Goal: Communication & Community: Answer question/provide support

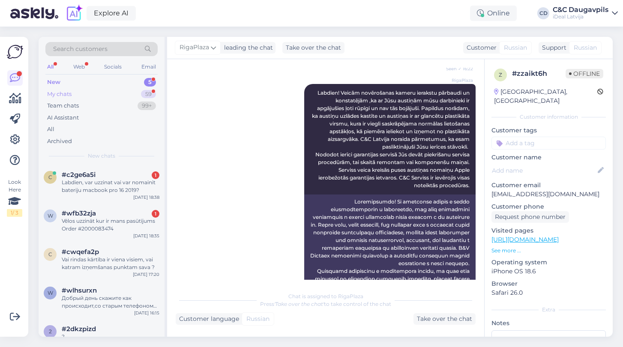
click at [70, 92] on div "My chats" at bounding box center [59, 94] width 24 height 9
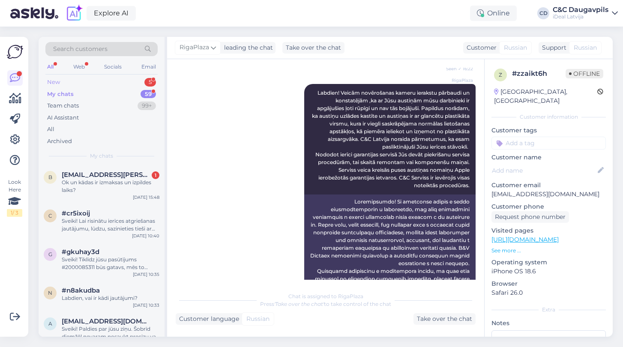
click at [57, 84] on div "New" at bounding box center [53, 82] width 13 height 9
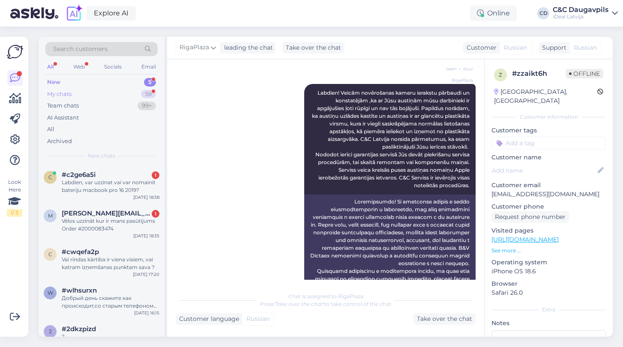
click at [68, 95] on div "My chats" at bounding box center [59, 94] width 24 height 9
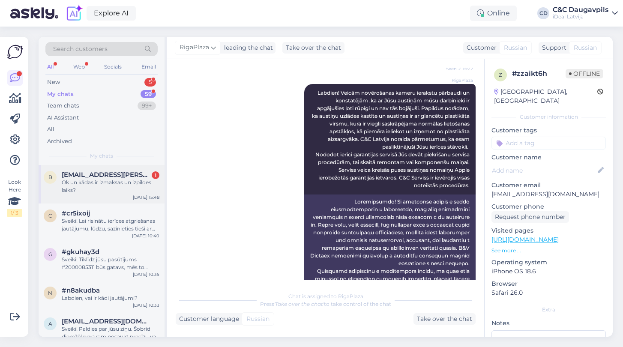
click at [100, 188] on div "Ok un kādas ir izmaksas un izpildes laiks?" at bounding box center [111, 186] width 98 height 15
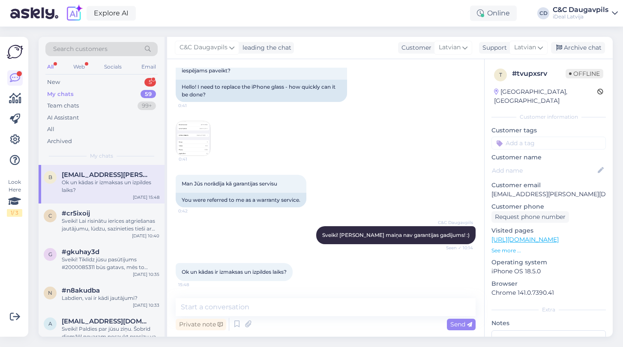
scroll to position [28, 0]
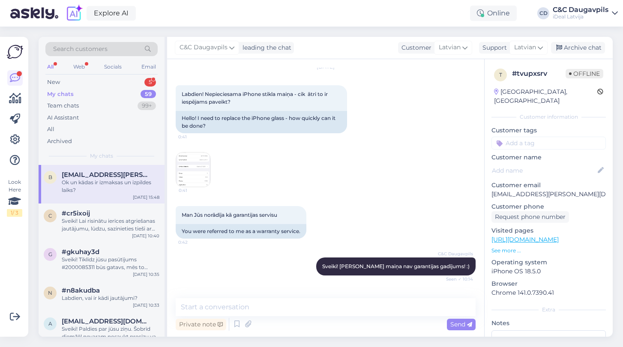
click at [200, 167] on img at bounding box center [193, 169] width 34 height 34
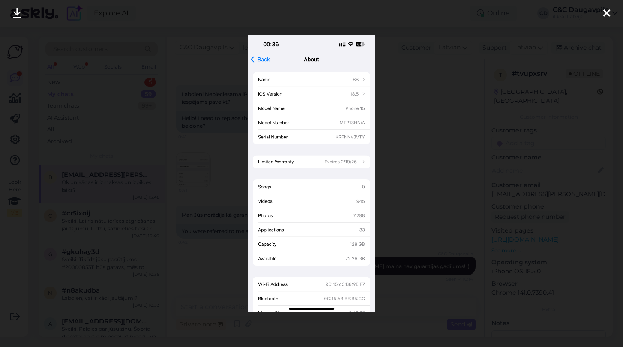
click at [607, 11] on icon at bounding box center [606, 13] width 7 height 11
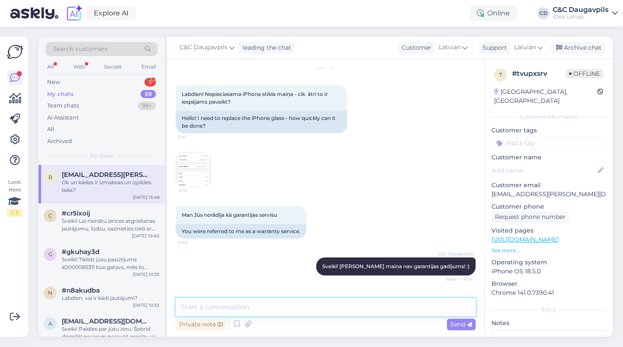
click at [239, 311] on textarea at bounding box center [326, 307] width 300 height 18
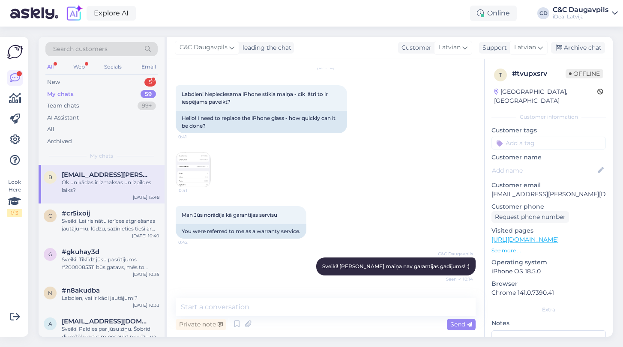
click at [178, 172] on img at bounding box center [193, 169] width 34 height 34
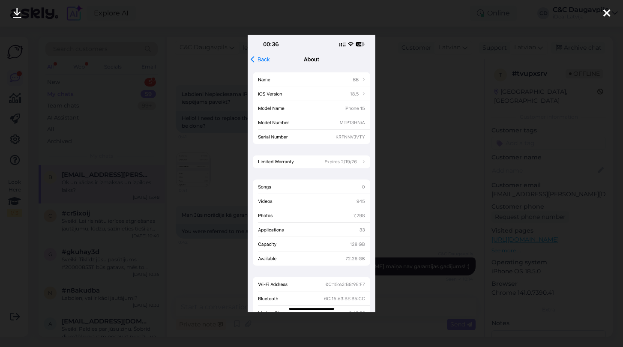
click at [408, 155] on div at bounding box center [311, 173] width 623 height 347
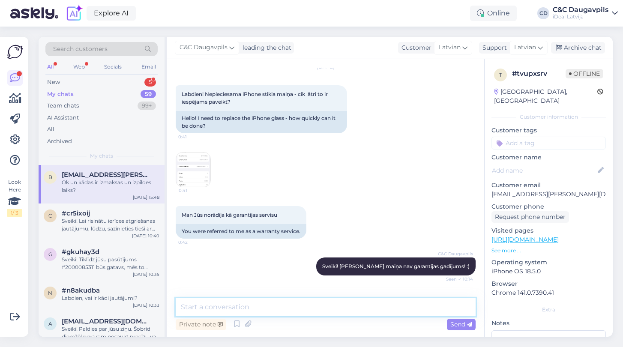
click at [290, 307] on textarea at bounding box center [326, 307] width 300 height 18
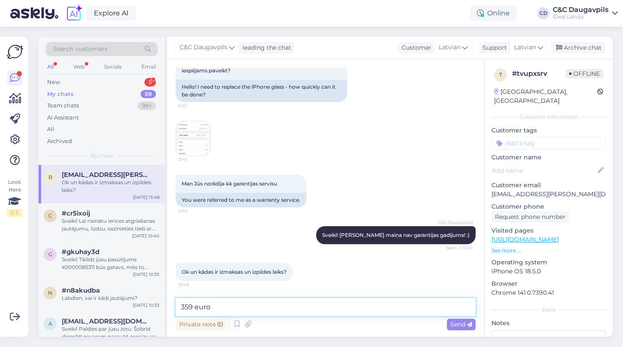
scroll to position [59, 0]
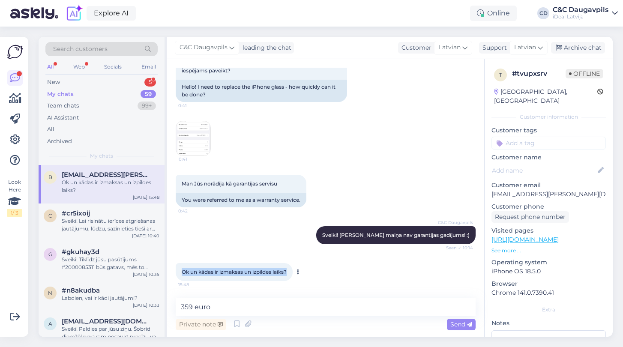
drag, startPoint x: 289, startPoint y: 272, endPoint x: 176, endPoint y: 264, distance: 113.3
click at [176, 264] on div "Ok un kādas ir izmaksas un izpildes laiks? 15:48" at bounding box center [234, 272] width 117 height 18
copy span "Ok un kādas ir izmaksas un izpildes laiks?"
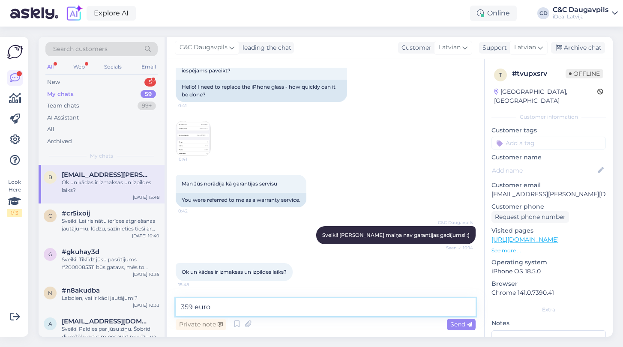
drag, startPoint x: 225, startPoint y: 306, endPoint x: 171, endPoint y: 306, distance: 53.5
click at [171, 306] on div "Chat started Oct 9 2025 Labdien! Nepieciesama iPhone stikla maiņa - cik ātri to…" at bounding box center [325, 197] width 317 height 277
paste textarea "Izmaksas ir 359 EUR, un darbs tiks veikts rindas kārtībā."
type textarea "Izmaksas ir 359 EUR, un darbs tiks veikts rindas kārtībā."
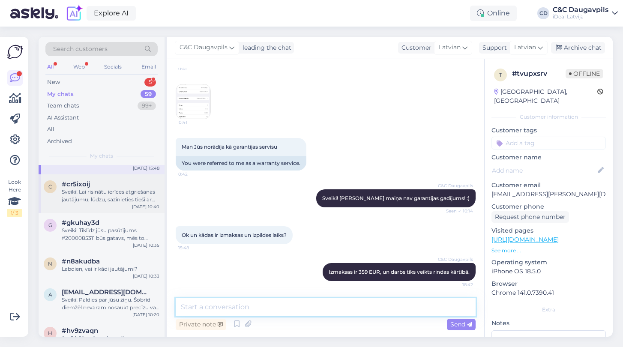
scroll to position [0, 0]
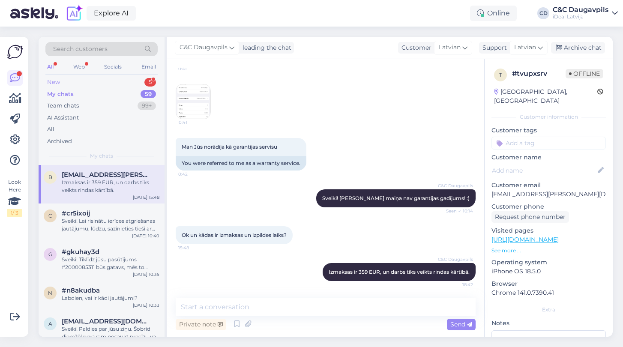
click at [56, 80] on div "New" at bounding box center [53, 82] width 13 height 9
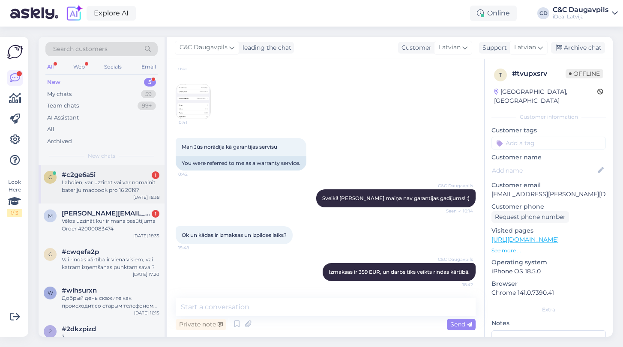
click at [107, 191] on div "Labdien, var uzzinat vai var nomainit bateriju macbook pro 16 2019?" at bounding box center [111, 186] width 98 height 15
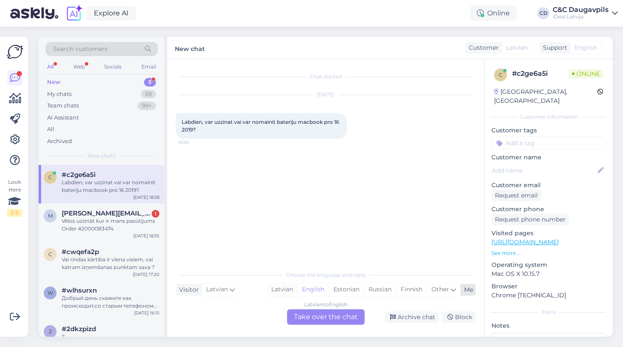
click at [277, 289] on div "Latvian" at bounding box center [282, 289] width 30 height 13
click at [334, 320] on div "Latvian to Latvian Take over the chat" at bounding box center [326, 316] width 78 height 15
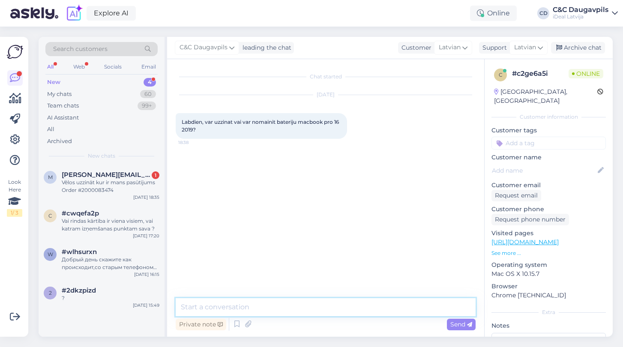
click at [308, 304] on textarea at bounding box center [326, 307] width 300 height 18
type textarea "Д"
type textarea "d"
type textarea "Labdien - kada izmera display?"
drag, startPoint x: 308, startPoint y: 304, endPoint x: 164, endPoint y: 298, distance: 144.8
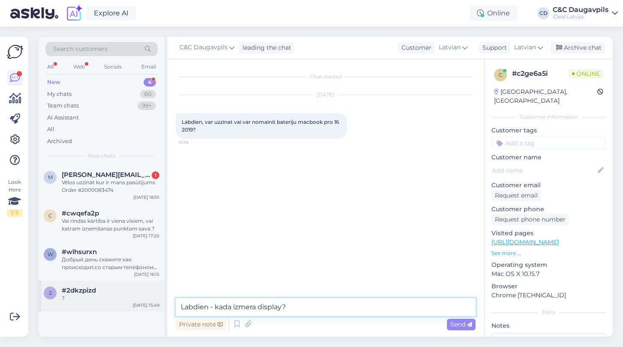
click at [164, 298] on div "Search customers All Web Socials Email New 4 My chats 60 Team chats 99+ AI Assi…" at bounding box center [326, 187] width 574 height 300
paste textarea "Labdien! Lai varētu nosaukt precīzu cenu, man ir nepieciešams zināt displeja iz…"
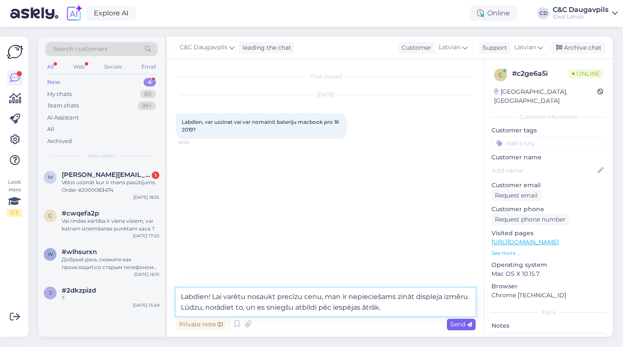
type textarea "Labdien! Lai varētu nosaukt precīzu cenu, man ir nepieciešams zināt displeja iz…"
click at [453, 324] on span "Send" at bounding box center [461, 324] width 22 height 8
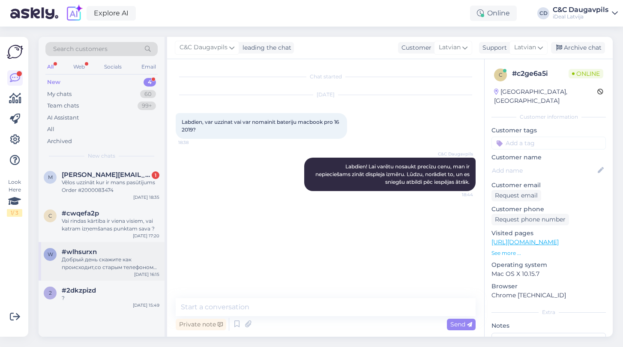
click at [107, 259] on div "Добрый день скажите как происходит,со старым телефоном 11pro maх обмен?!" at bounding box center [111, 263] width 98 height 15
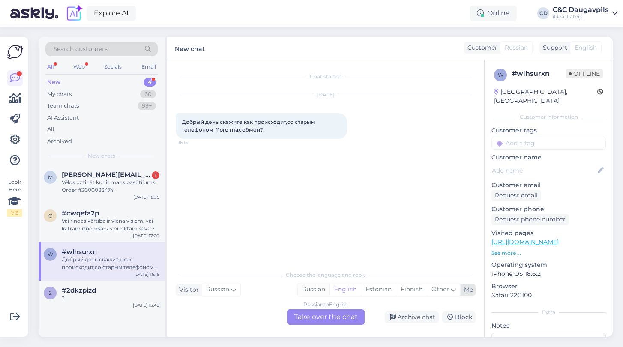
click at [309, 288] on div "Russian" at bounding box center [314, 289] width 32 height 13
click at [324, 315] on div "Russian to Russian Take over the chat" at bounding box center [326, 316] width 78 height 15
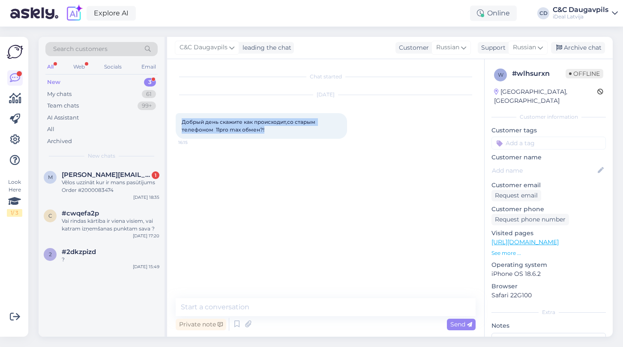
drag, startPoint x: 269, startPoint y: 130, endPoint x: 170, endPoint y: 118, distance: 99.2
click at [170, 118] on div "Chat started Oct 9 2025 Добрый день скажите как происходит,со старым телефоном …" at bounding box center [325, 197] width 317 height 277
copy span "Добрый день скажите как происходит,со старым телефоном 11pro maх обмен?!"
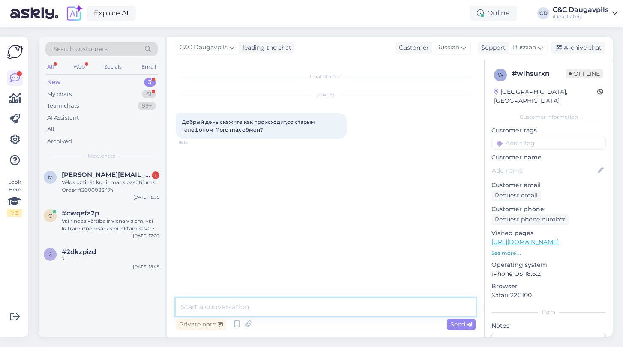
click at [206, 301] on textarea at bounding box center [326, 307] width 300 height 18
paste textarea "Добрый день! Старый iPhone 11 Pro Max вы можете сдать нам — мы передаём такие у…"
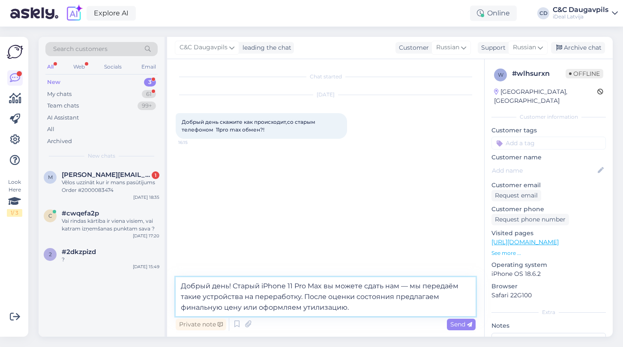
drag, startPoint x: 349, startPoint y: 309, endPoint x: 306, endPoint y: 292, distance: 46.6
click at [306, 292] on textarea "Добрый день! Старый iPhone 11 Pro Max вы можете сдать нам — мы передаём такие у…" at bounding box center [326, 296] width 300 height 39
type textarea "Добрый день! Старый iPhone 11 Pro Max вы можете сдать нам — мы передаём такие у…"
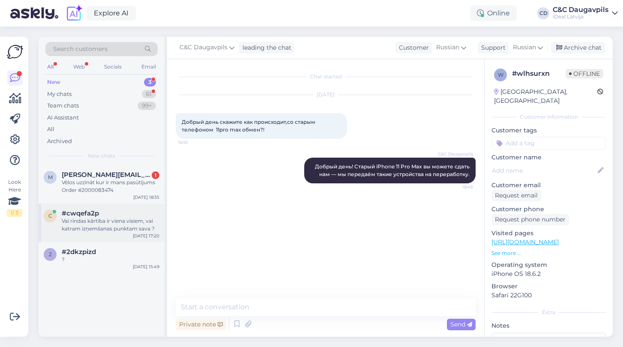
click at [105, 215] on div "#cwqefa2p" at bounding box center [111, 213] width 98 height 8
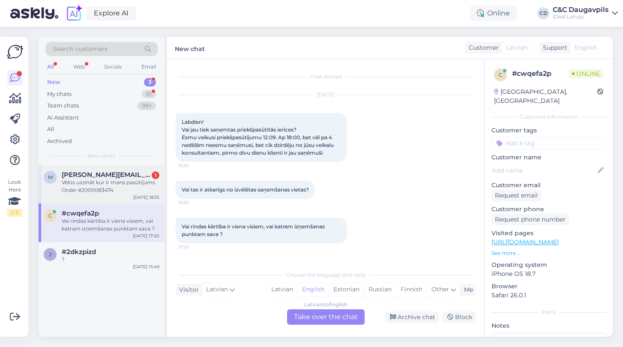
click at [104, 191] on div "Vēlos uzzināt kur ir mans pasūtījums Order #2000083474" at bounding box center [111, 186] width 98 height 15
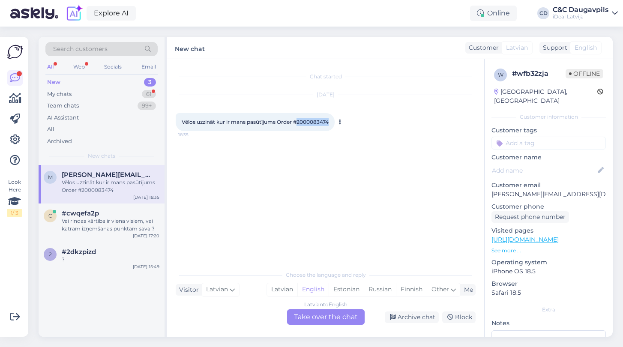
drag, startPoint x: 331, startPoint y: 123, endPoint x: 299, endPoint y: 119, distance: 31.9
copy span "2000083474"
click at [281, 289] on div "Latvian" at bounding box center [282, 289] width 30 height 13
click at [314, 318] on div "Latvian to Latvian Take over the chat" at bounding box center [326, 316] width 78 height 15
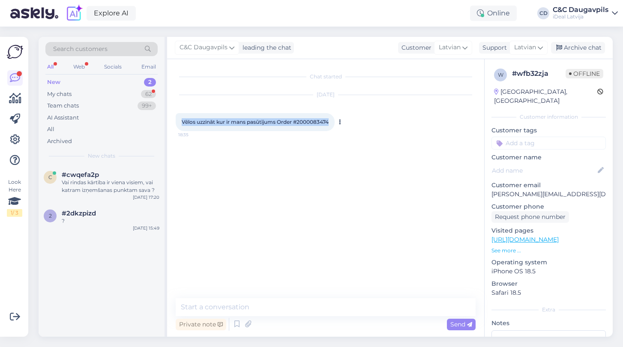
drag, startPoint x: 333, startPoint y: 120, endPoint x: 182, endPoint y: 119, distance: 151.6
click at [182, 119] on div "Vēlos uzzināt kur ir mans pasūtījums Order #2000083474 18:35" at bounding box center [255, 122] width 159 height 18
copy span "Vēlos uzzināt kur ir mans pasūtījums Order #2000083474"
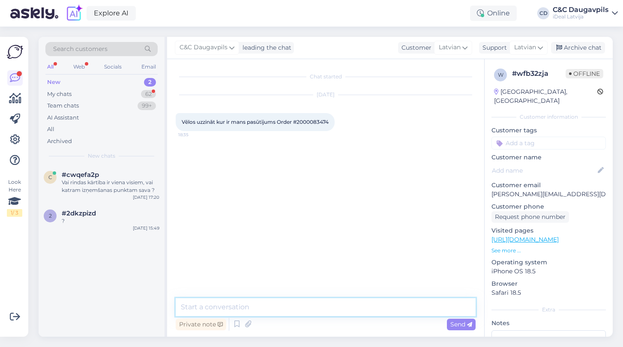
click at [248, 305] on textarea at bounding box center [326, 307] width 300 height 18
paste textarea "Labdien! Pašlaik mēs vēl gaidām ierīci. Tiklīdz tā būs pie mums, uzreiz nosūtīs…"
type textarea "Labdien! Pašlaik mēs vēl gaidām ierīci. Tiklīdz tā būs pie mums, uzreiz nosūtīs…"
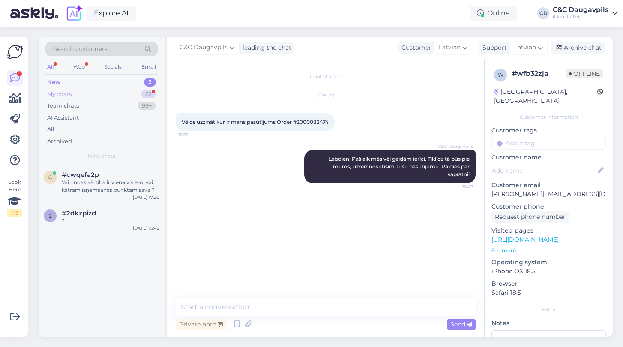
click at [60, 92] on div "My chats" at bounding box center [59, 94] width 24 height 9
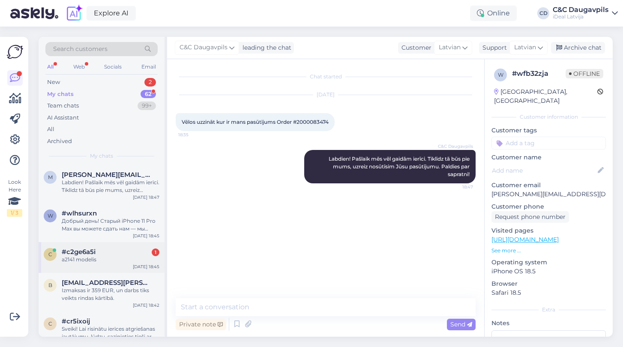
click at [97, 256] on div "a2141 modelis" at bounding box center [111, 260] width 98 height 8
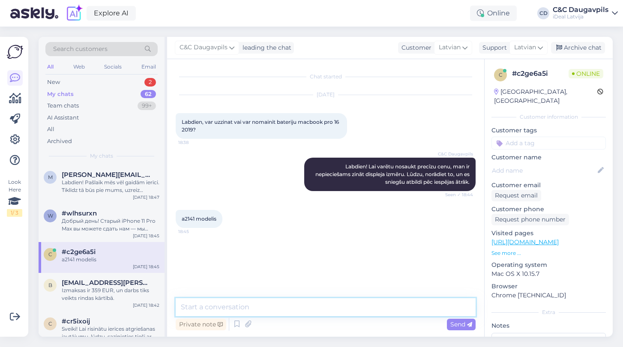
click at [194, 313] on textarea at bounding box center [326, 307] width 300 height 18
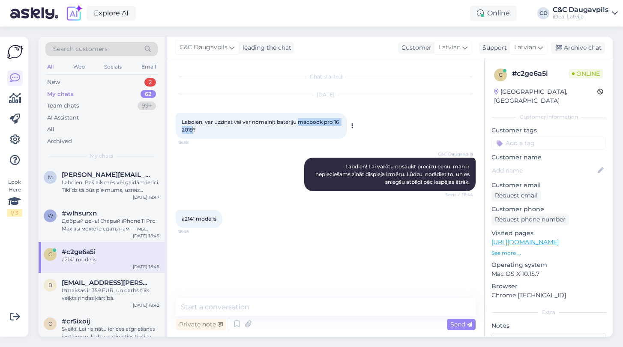
drag, startPoint x: 301, startPoint y: 122, endPoint x: 194, endPoint y: 126, distance: 106.7
click at [194, 126] on span "Labdien, var uzzinat vai var nomainit bateriju macbook pro 16 2019?" at bounding box center [261, 126] width 158 height 14
copy span "macbook pro 16 2019"
drag, startPoint x: 180, startPoint y: 218, endPoint x: 221, endPoint y: 220, distance: 40.8
click at [221, 220] on div "a2141 modelis 18:45" at bounding box center [199, 219] width 47 height 18
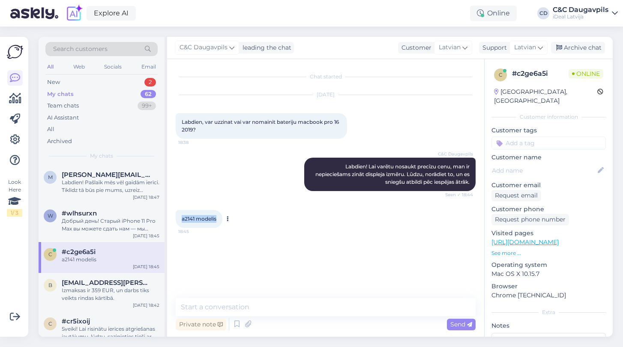
copy span "a2141 modelis"
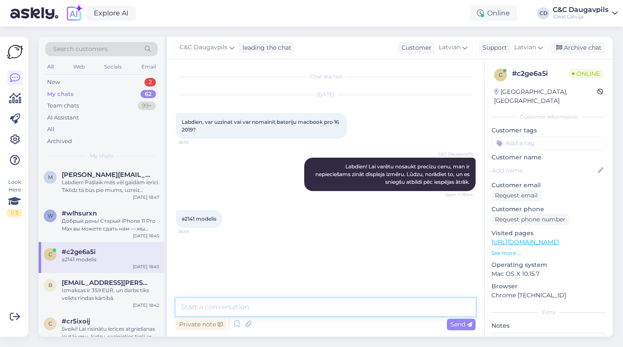
click at [231, 302] on textarea at bounding box center [326, 307] width 300 height 18
type textarea "359 euro"
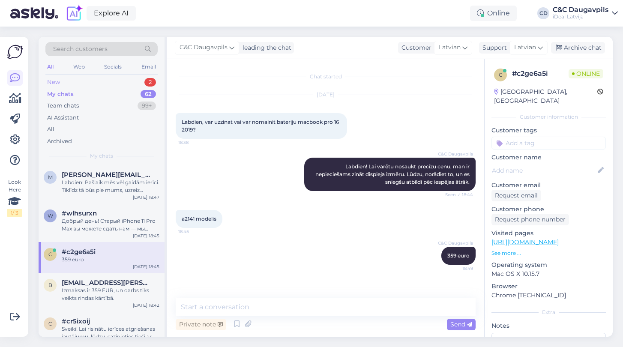
click at [62, 81] on div "New 2" at bounding box center [101, 82] width 112 height 12
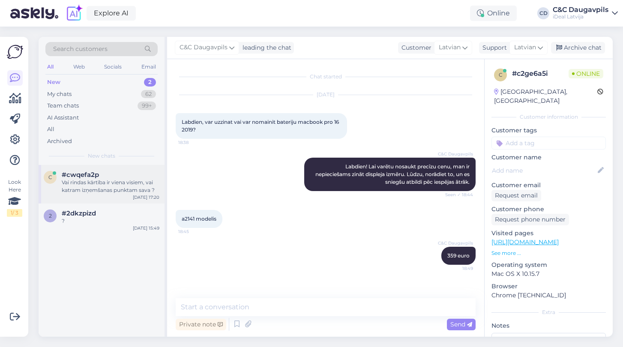
click at [107, 190] on div "Vai rindas kārtība ir viena visiem, vai katram izņemšanas punktam sava ?" at bounding box center [111, 186] width 98 height 15
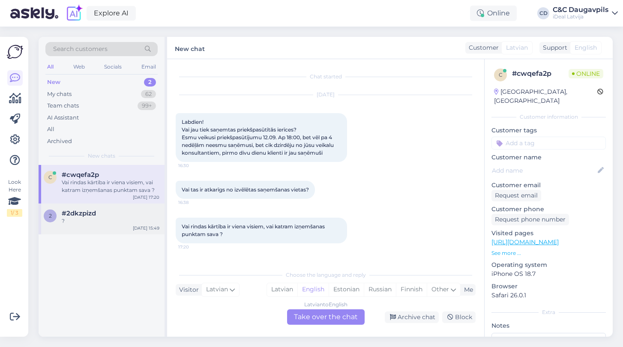
click at [87, 219] on div "?" at bounding box center [111, 221] width 98 height 8
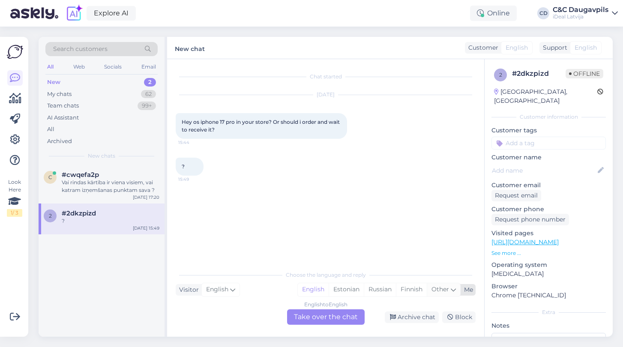
click at [447, 288] on span "Other" at bounding box center [440, 289] width 18 height 8
type input "la"
click at [377, 268] on link "Latvian" at bounding box center [386, 268] width 94 height 14
click at [336, 313] on div "English to Latvian Take over the chat" at bounding box center [326, 316] width 78 height 15
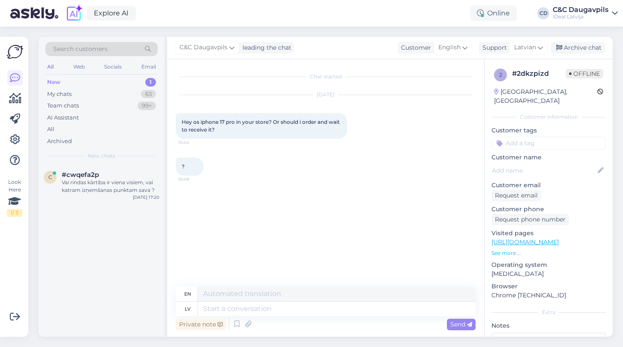
drag, startPoint x: 230, startPoint y: 130, endPoint x: 171, endPoint y: 121, distance: 59.4
click at [171, 121] on div "Chat started Oct 9 2025 Hey os iphone 17 pro in your store? Or should i order a…" at bounding box center [325, 197] width 317 height 277
copy span "Hey os iphone 17 pro in your store? Or should i order and wait to receive it?"
click at [221, 311] on textarea at bounding box center [336, 308] width 277 height 15
paste textarea "Sveiki! Šobrīd iPhone 17 Pro tiek izsniegts pēc iepriekšējo pasūtījumu rindas. …"
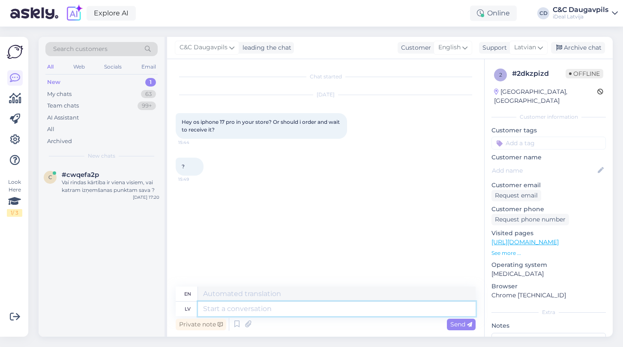
type textarea "Sveiki! Šobrīd iPhone 17 Pro tiek izsniegts pēc iepriekšējo pasūtījumu rindas. …"
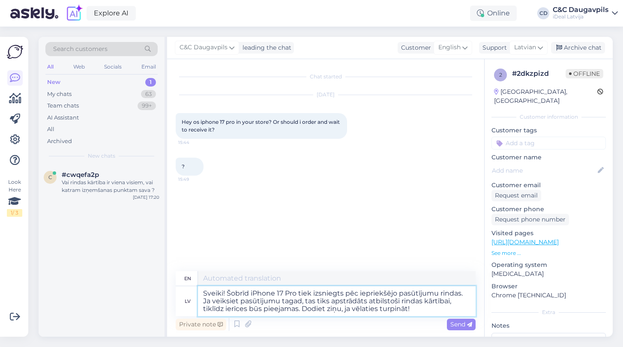
type textarea "Hi! iPhone 17 Pro is currently being shipped on a first-come, first-served basi…"
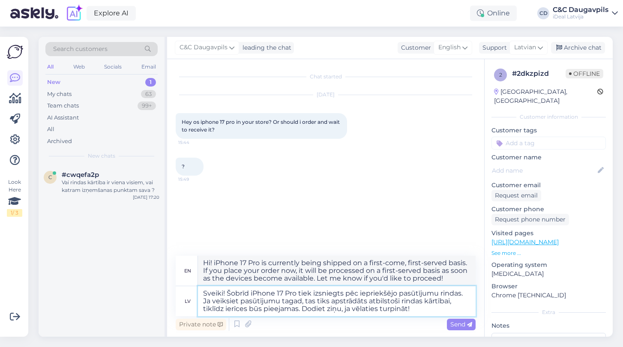
drag, startPoint x: 421, startPoint y: 307, endPoint x: 304, endPoint y: 307, distance: 117.3
click at [304, 307] on textarea "Sveiki! Šobrīd iPhone 17 Pro tiek izsniegts pēc iepriekšējo pasūtījumu rindas. …" at bounding box center [336, 301] width 277 height 30
type textarea "Sveiki! Šobrīd iPhone 17 Pro tiek izsniegts pēc iepriekšējo pasūtījumu rindas. …"
type textarea "Hello, iPhone 17 Pro is currently being shipped on a first-come, first-served b…"
type textarea "Sveiki! Šobrīd iPhone 17 Pro tiek izsniegts pēc iepriekšējo pasūtījumu rindas. …"
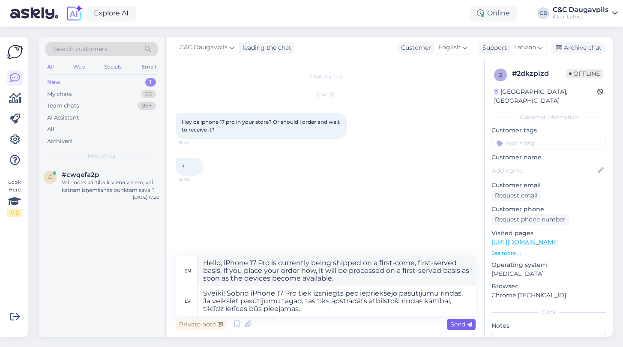
click at [459, 324] on span "Send" at bounding box center [461, 324] width 22 height 8
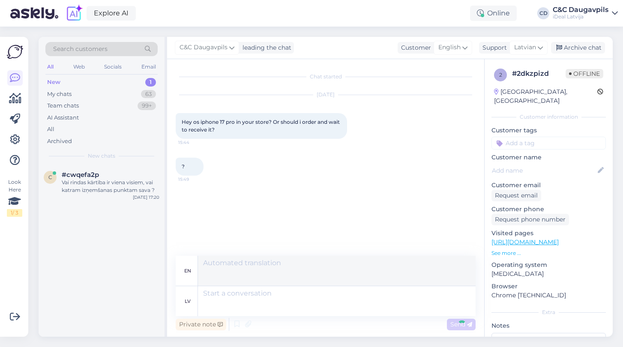
scroll to position [4, 0]
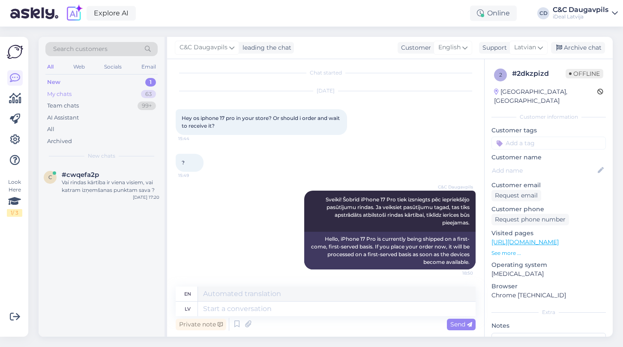
click at [64, 92] on div "My chats" at bounding box center [59, 94] width 24 height 9
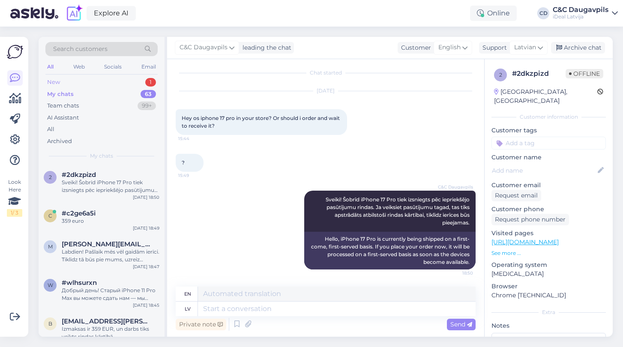
click at [54, 80] on div "New" at bounding box center [53, 82] width 13 height 9
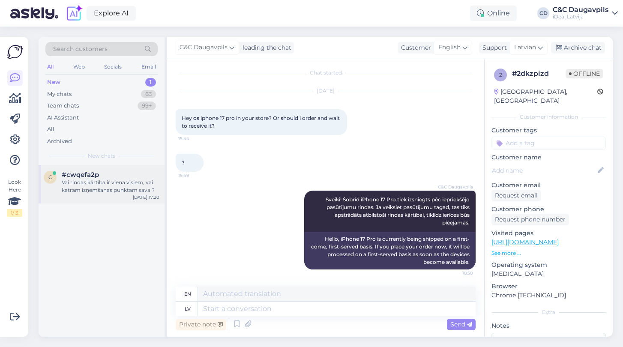
click at [102, 186] on div "Vai rindas kārtība ir viena visiem, vai katram izņemšanas punktam sava ?" at bounding box center [111, 186] width 98 height 15
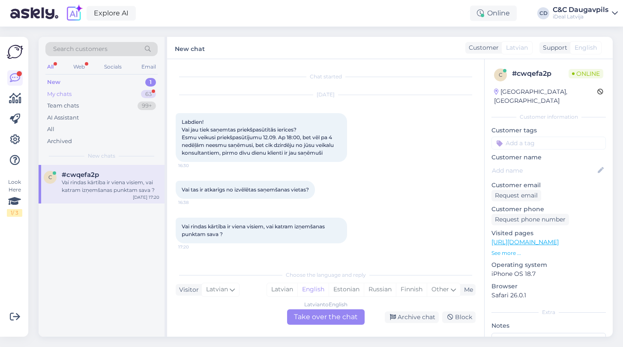
click at [66, 92] on div "My chats" at bounding box center [59, 94] width 24 height 9
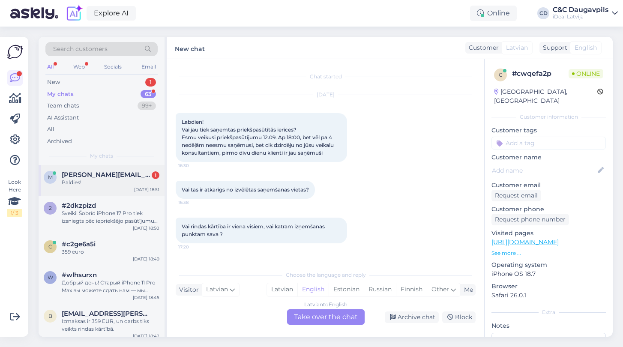
click at [89, 180] on div "Paldies!" at bounding box center [111, 183] width 98 height 8
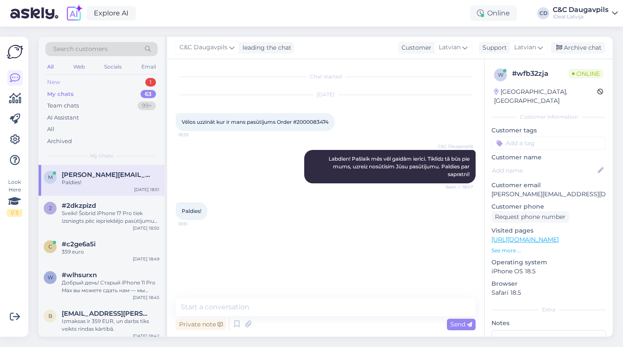
click at [56, 82] on div "New" at bounding box center [53, 82] width 13 height 9
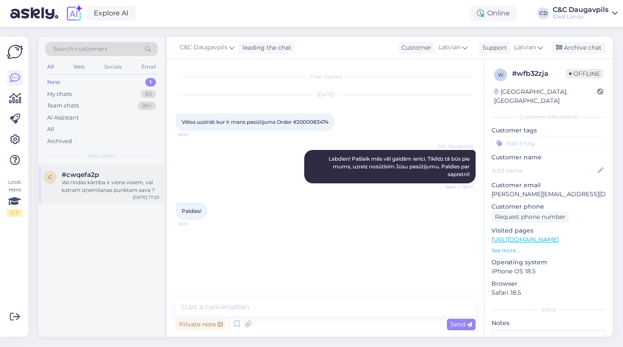
click at [103, 176] on div "#cwqefa2p" at bounding box center [111, 175] width 98 height 8
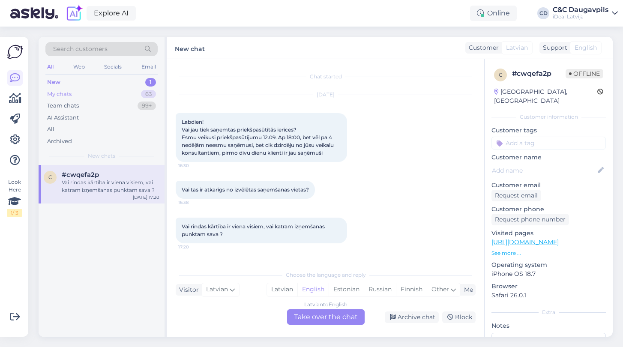
click at [62, 95] on div "My chats" at bounding box center [59, 94] width 24 height 9
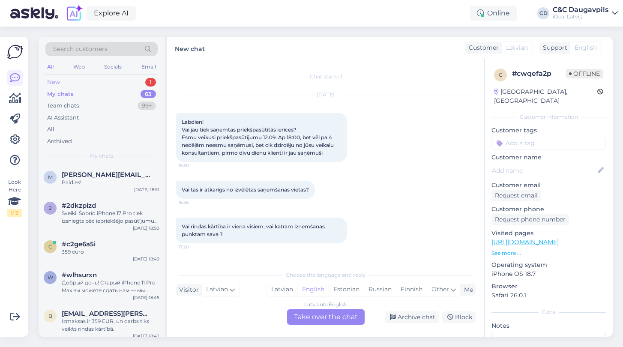
click at [50, 79] on div "New" at bounding box center [53, 82] width 13 height 9
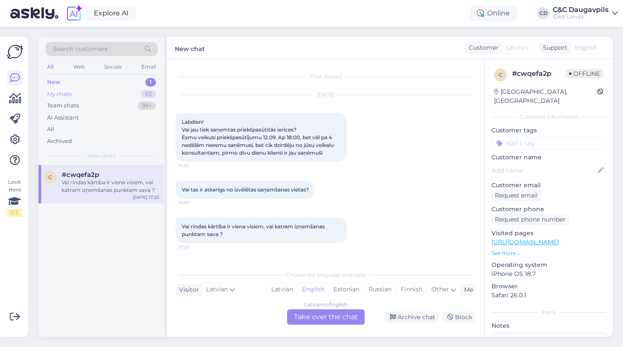
click at [57, 96] on div "My chats" at bounding box center [59, 94] width 24 height 9
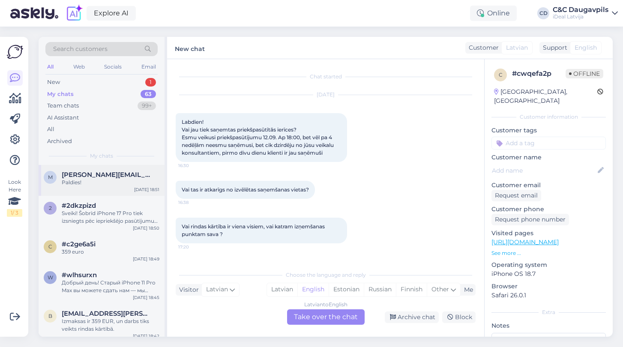
click at [103, 165] on div "m margarita.shtenya@gmail.com Paldies! Oct 9 18:51" at bounding box center [102, 180] width 126 height 31
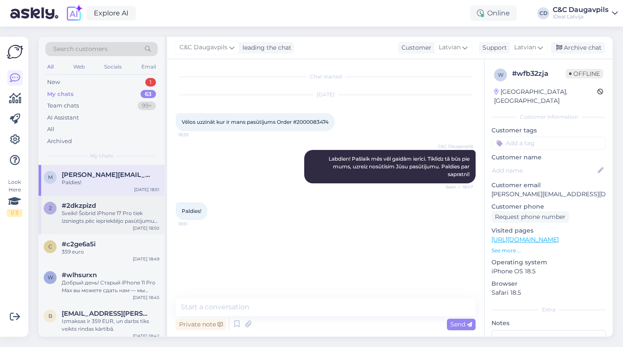
click at [102, 212] on div "Sveiki! Šobrīd iPhone 17 Pro tiek izsniegts pēc iepriekšējo pasūtījumu rindas. …" at bounding box center [111, 216] width 98 height 15
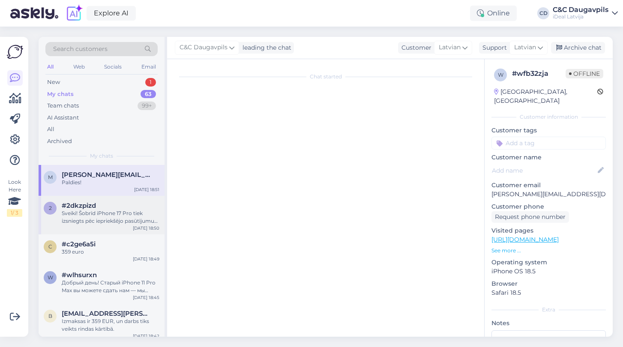
scroll to position [41, 0]
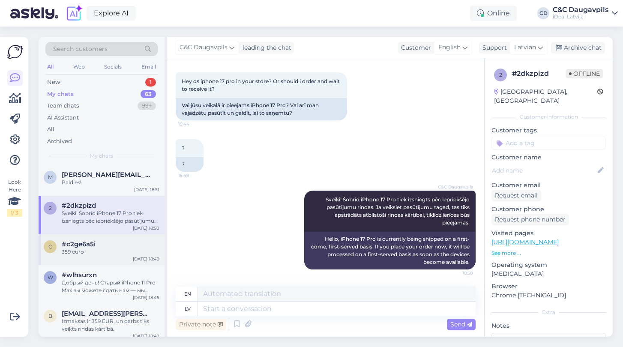
click at [98, 253] on div "359 euro" at bounding box center [111, 252] width 98 height 8
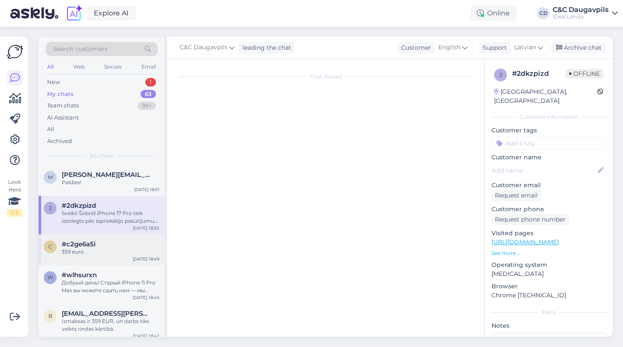
scroll to position [0, 0]
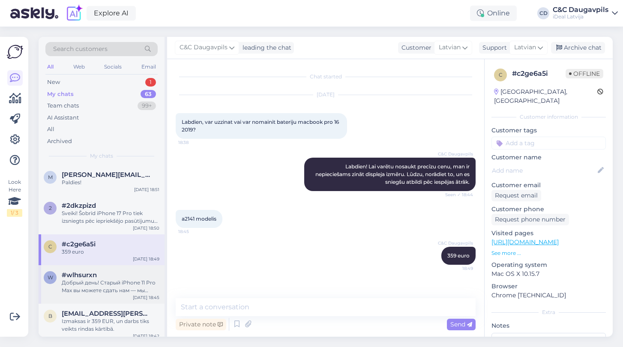
click at [93, 286] on div "Добрый день! Старый iPhone 11 Pro Max вы можете сдать нам — мы передаём такие у…" at bounding box center [111, 286] width 98 height 15
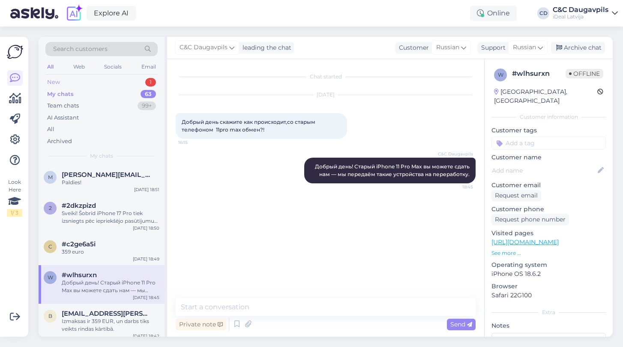
click at [52, 81] on div "New" at bounding box center [53, 82] width 13 height 9
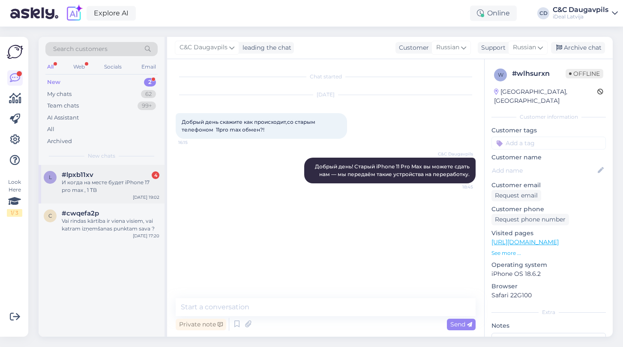
click at [118, 189] on div "И когда на месте будет iPhone 17 pro max , 1 TB" at bounding box center [111, 186] width 98 height 15
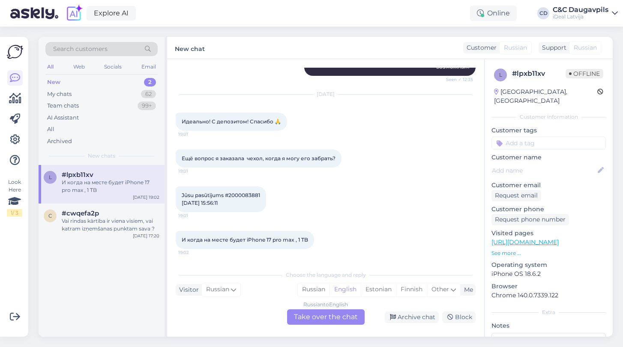
scroll to position [333, 0]
drag, startPoint x: 262, startPoint y: 196, endPoint x: 230, endPoint y: 194, distance: 32.2
click at [230, 194] on div "Jūsu pasūtījums #2000083881 2025. gada 20. sept. 15:56:11 19:01" at bounding box center [221, 199] width 90 height 26
copy span "2000083881"
click at [97, 222] on div "Vai rindas kārtība ir viena visiem, vai katram izņemšanas punktam sava ?" at bounding box center [111, 224] width 98 height 15
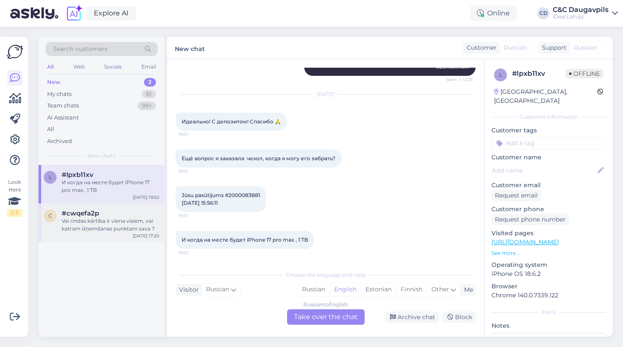
scroll to position [0, 0]
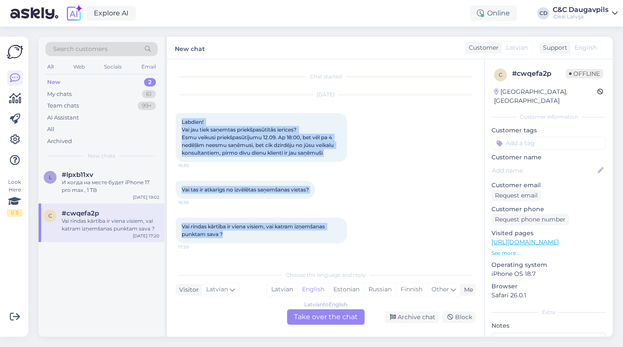
drag, startPoint x: 183, startPoint y: 121, endPoint x: 249, endPoint y: 245, distance: 140.8
copy div "Labdien! Vai jau tiek saņemtas priekšpasūtītās ierīces? Esmu veikusi priekšpasū…"
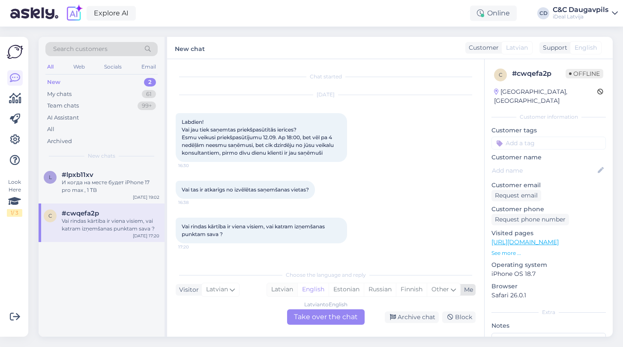
click at [285, 292] on div "Latvian" at bounding box center [282, 289] width 30 height 13
click at [321, 320] on div "Latvian to Latvian Take over the chat" at bounding box center [326, 316] width 78 height 15
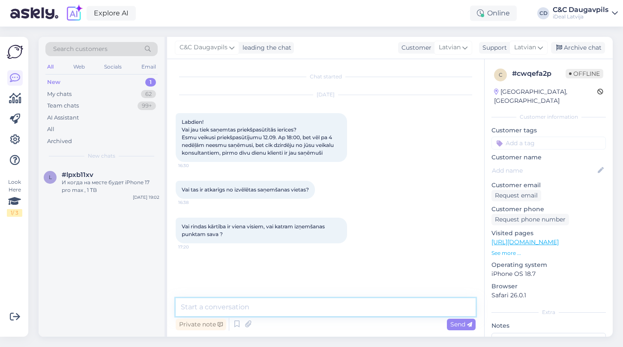
click at [232, 311] on textarea at bounding box center [326, 307] width 300 height 18
paste textarea "Labdien! Paldies, ka sazinājāties ar mums. Visas priekšpasūtītās ierīces tiek i…"
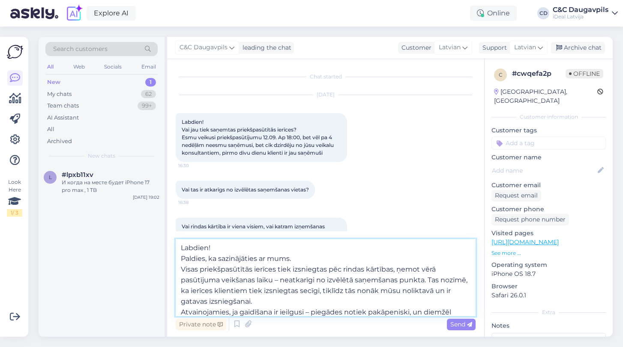
scroll to position [37, 0]
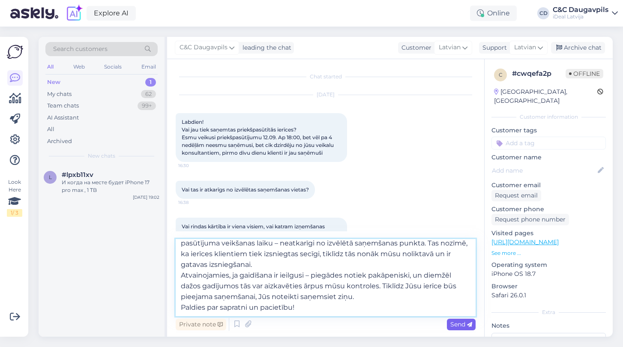
type textarea "Labdien! Paldies, ka sazinājāties ar mums. Visas priekšpasūtītās ierīces tiek i…"
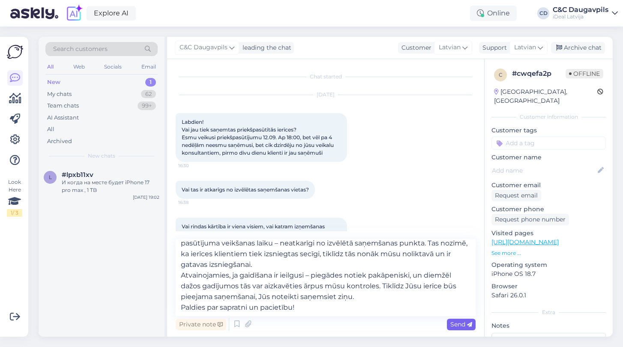
click at [452, 325] on span "Send" at bounding box center [461, 324] width 22 height 8
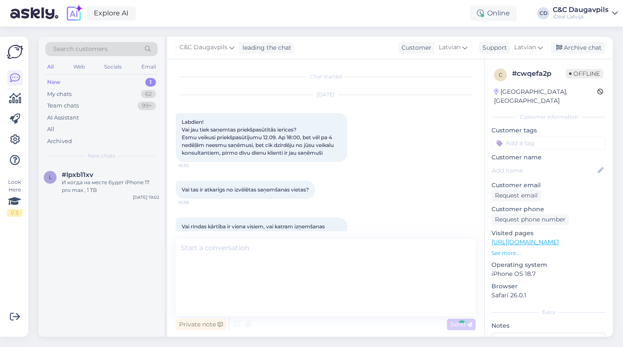
scroll to position [84, 0]
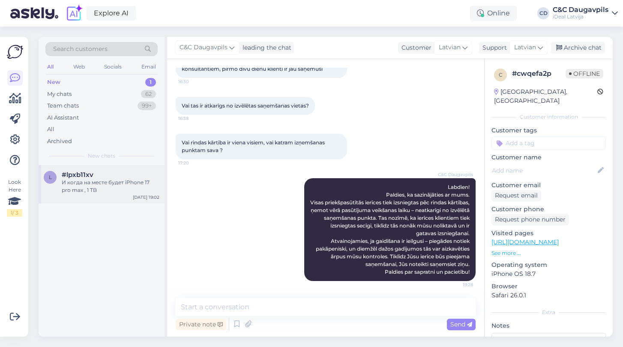
click at [97, 171] on div "#lpxb11xv" at bounding box center [111, 175] width 98 height 8
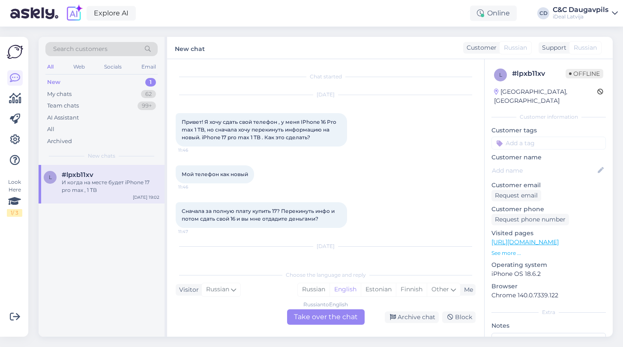
scroll to position [0, 0]
click at [66, 95] on div "My chats" at bounding box center [59, 94] width 24 height 9
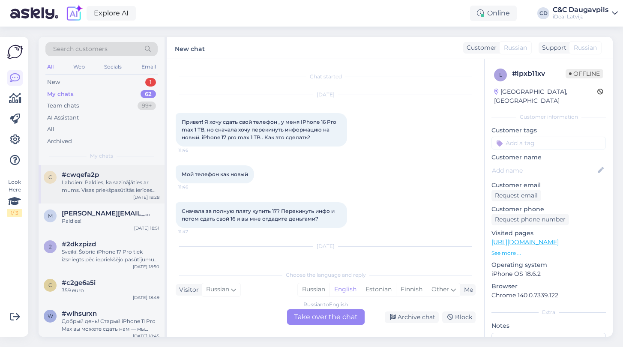
click at [107, 195] on div "c #cwqefa2p Labdien! Paldies, ka sazinājāties ar mums. Visas priekšpasūtītās ie…" at bounding box center [102, 184] width 126 height 39
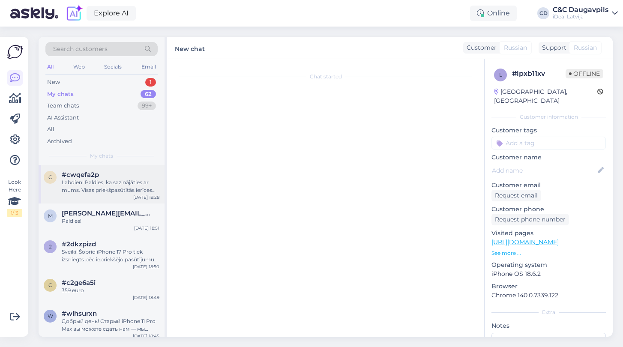
scroll to position [84, 0]
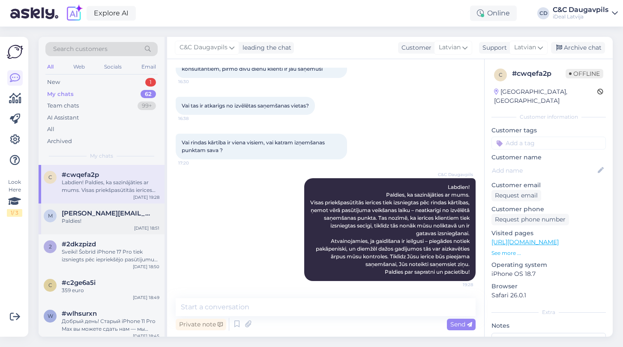
click at [102, 230] on div "m margarita.shtenya@gmail.com Paldies! Oct 9 18:51" at bounding box center [102, 218] width 126 height 31
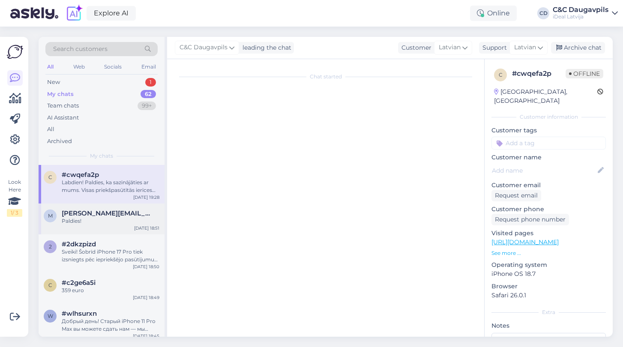
scroll to position [0, 0]
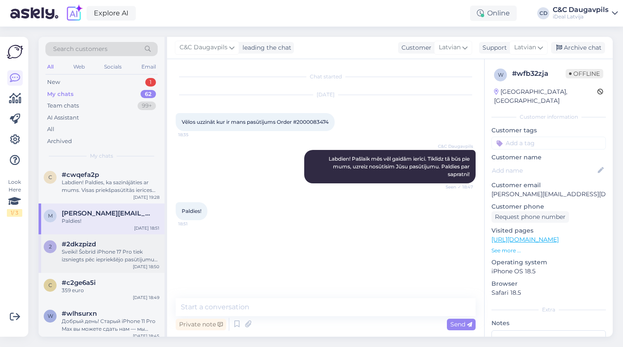
click at [96, 263] on div "2 #2dkzpizd Sveiki! Šobrīd iPhone 17 Pro tiek izsniegts pēc iepriekšējo pasūtīj…" at bounding box center [102, 253] width 126 height 39
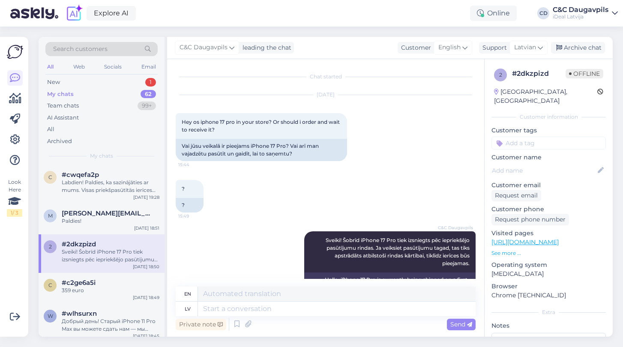
scroll to position [41, 0]
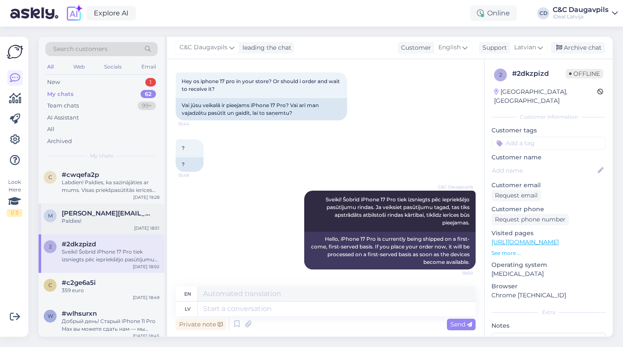
click at [95, 228] on div "m margarita.shtenya@gmail.com Paldies! Oct 9 18:51" at bounding box center [102, 218] width 126 height 31
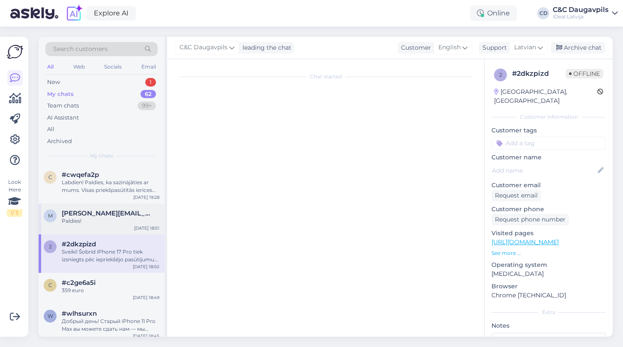
scroll to position [0, 0]
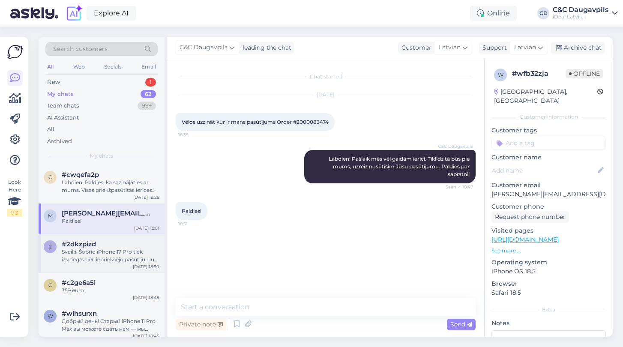
click at [89, 256] on div "Sveiki! Šobrīd iPhone 17 Pro tiek izsniegts pēc iepriekšējo pasūtījumu rindas. …" at bounding box center [111, 255] width 98 height 15
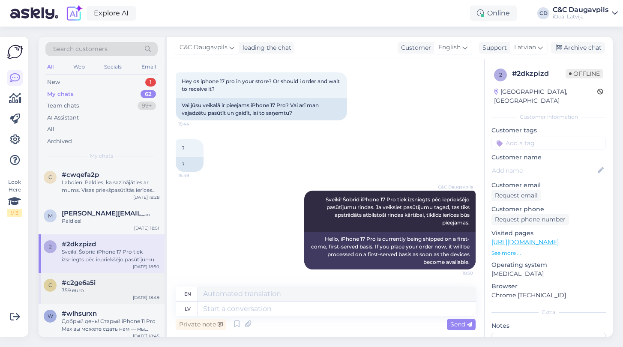
click at [84, 279] on span "#c2ge6a5i" at bounding box center [79, 283] width 34 height 8
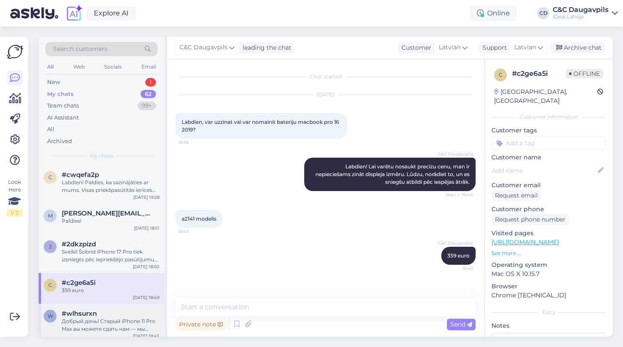
click at [81, 317] on div "Добрый день! Старый iPhone 11 Pro Max вы можете сдать нам — мы передаём такие у…" at bounding box center [111, 324] width 98 height 15
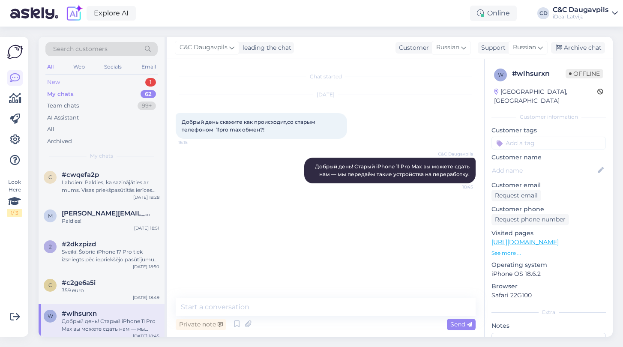
click at [58, 83] on div "New" at bounding box center [53, 82] width 13 height 9
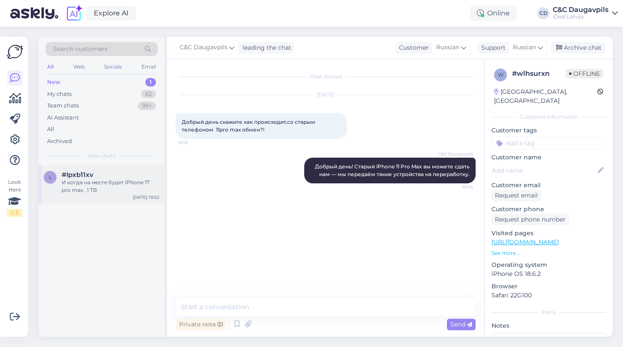
click at [120, 189] on div "И когда на месте будет iPhone 17 pro max , 1 TB" at bounding box center [111, 186] width 98 height 15
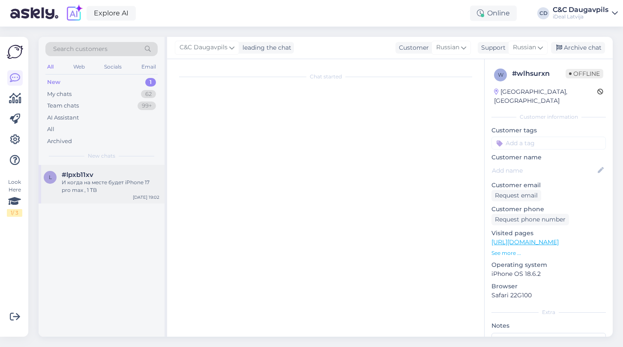
scroll to position [333, 0]
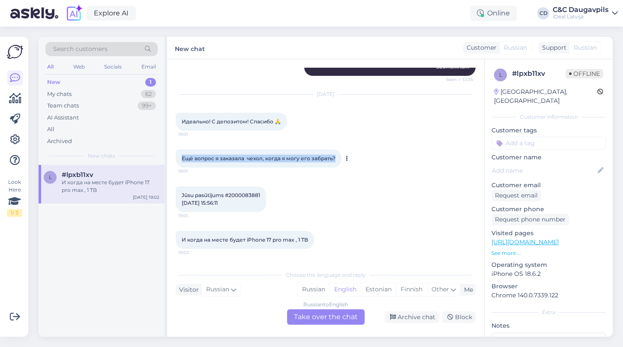
drag, startPoint x: 336, startPoint y: 161, endPoint x: 181, endPoint y: 160, distance: 155.4
click at [181, 160] on div "Ещё вопрос я заказала чехол, когда я могу его забрать? 19:01" at bounding box center [259, 158] width 166 height 18
copy span "Ещё вопрос я заказала чехол, когда я могу его забрать?"
click at [311, 289] on div "Russian" at bounding box center [314, 289] width 32 height 13
click at [313, 318] on div "Russian to Russian Take over the chat" at bounding box center [326, 316] width 78 height 15
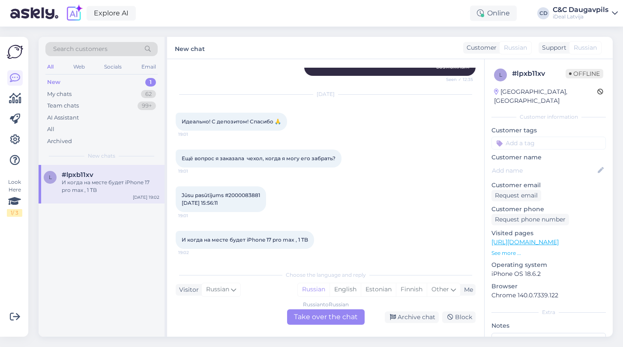
scroll to position [301, 0]
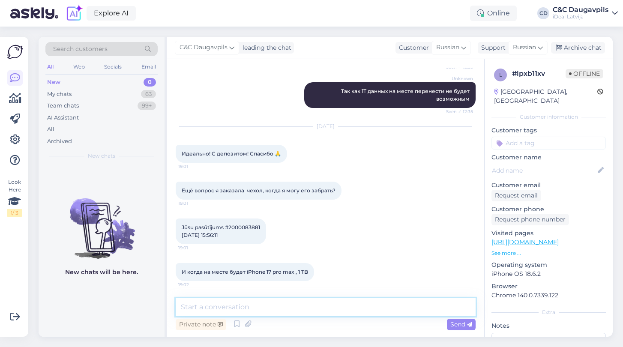
click at [267, 312] on textarea at bounding box center [326, 307] width 300 height 18
paste textarea "Как только ваш заказ, включая чехол, будет готов к выдаче, мы обязательно с вам…"
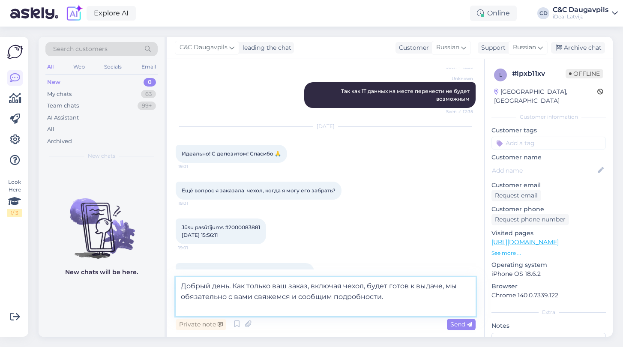
drag, startPoint x: 369, startPoint y: 285, endPoint x: 313, endPoint y: 285, distance: 55.7
click at [352, 301] on textarea "Добрый день. Как только ваш заказ, будет готов к выдаче, мы обязательно с вами …" at bounding box center [326, 296] width 300 height 39
drag, startPoint x: 327, startPoint y: 295, endPoint x: 238, endPoint y: 294, distance: 89.1
click at [238, 294] on textarea "Добрый день. Как только ваш заказ, будет готов к выдаче, мы обязательно с вами …" at bounding box center [326, 296] width 300 height 39
type textarea "Добрый день. Как только ваш заказ, будет готов к выдаче, мы обязательно с вами …"
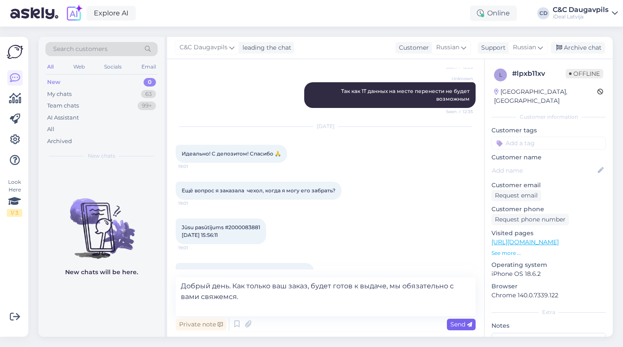
click at [462, 323] on span "Send" at bounding box center [461, 324] width 22 height 8
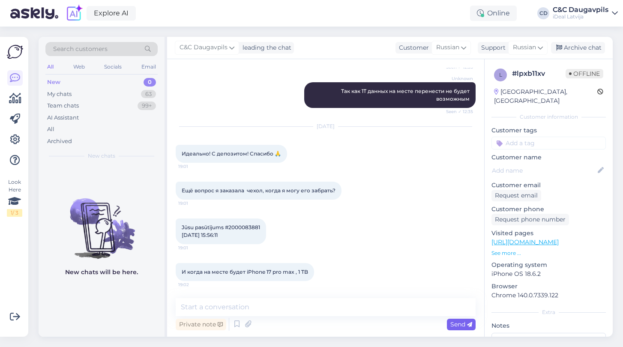
scroll to position [345, 0]
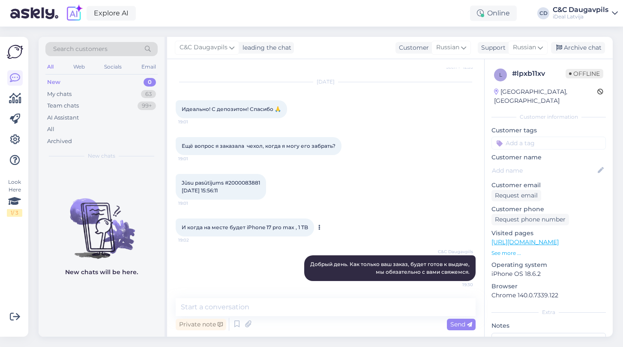
drag, startPoint x: 310, startPoint y: 227, endPoint x: 178, endPoint y: 227, distance: 132.3
click at [178, 227] on div "И когда на месте будет iPhone 17 pro max , 1 TB 19:02" at bounding box center [245, 227] width 138 height 18
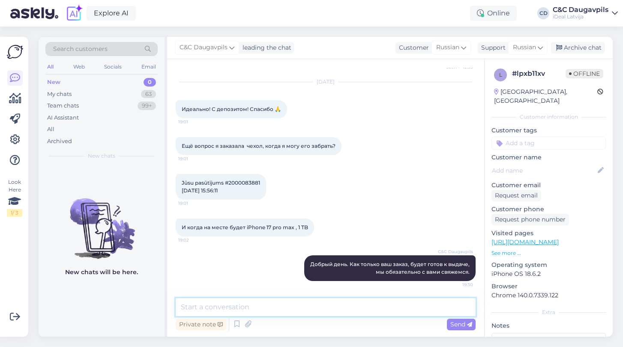
click at [237, 306] on textarea at bounding box center [326, 307] width 300 height 18
paste textarea "Пока что iPhone 17 Pro Max 1 TB доступен только по предзаказам. Как только устр…"
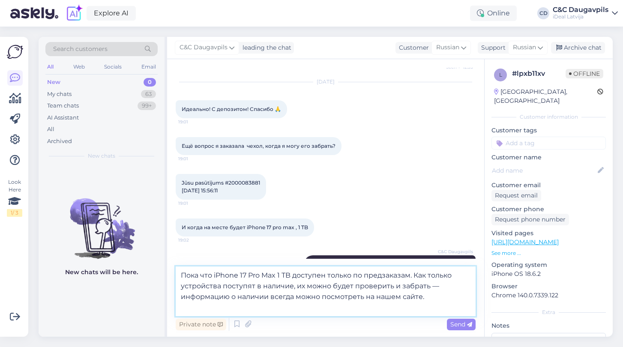
drag, startPoint x: 429, startPoint y: 286, endPoint x: 355, endPoint y: 285, distance: 73.7
click at [355, 286] on textarea "Пока что iPhone 17 Pro Max 1 TB доступен только по предзаказам. Как только устр…" at bounding box center [326, 291] width 300 height 50
drag, startPoint x: 355, startPoint y: 285, endPoint x: 414, endPoint y: 292, distance: 59.1
click at [414, 292] on textarea "Пока что iPhone 17 Pro Max 1 TB доступен только по предзаказам. Как только устр…" at bounding box center [326, 291] width 300 height 50
click at [385, 286] on textarea "Пока что iPhone 17 Pro Max 1 TB доступен только по предзаказам. Как только устр…" at bounding box center [326, 291] width 300 height 50
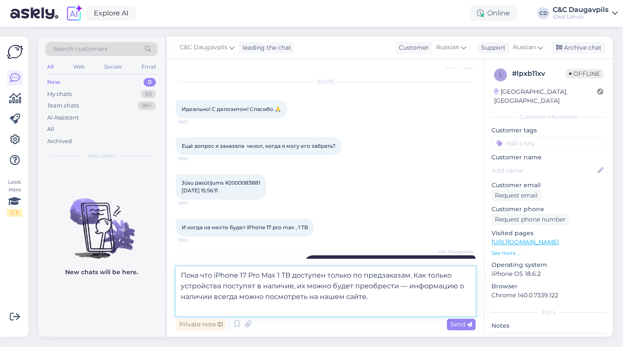
click at [421, 298] on textarea "Пока что iPhone 17 Pro Max 1 TB доступен только по предзаказам. Как только устр…" at bounding box center [326, 291] width 300 height 50
click at [382, 284] on textarea "Пока что iPhone 17 Pro Max 1 TB доступен только по предзаказам. Как только устр…" at bounding box center [326, 291] width 300 height 50
click at [376, 297] on textarea "Пока что iPhone 17 Pro Max 1 TB доступен только по предзаказам. Как только устр…" at bounding box center [326, 291] width 300 height 50
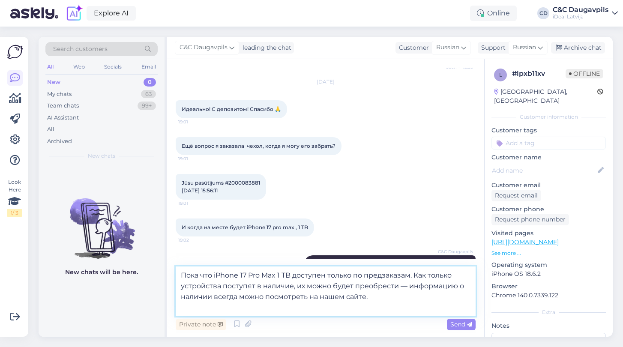
click at [359, 286] on textarea "Пока что iPhone 17 Pro Max 1 TB доступен только по предзаказам. Как только устр…" at bounding box center [326, 291] width 300 height 50
click at [404, 296] on textarea "Пока что iPhone 17 Pro Max 1 TB доступен только по предзаказам. Как только устр…" at bounding box center [326, 291] width 300 height 50
type textarea "Пока что iPhone 17 Pro Max 1 TB доступен только по предзаказам. Как только устр…"
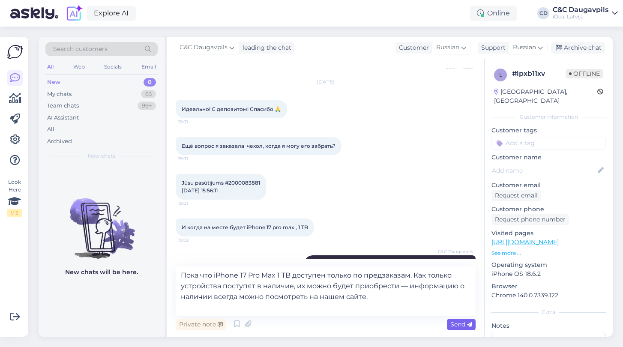
click at [457, 325] on span "Send" at bounding box center [461, 324] width 22 height 8
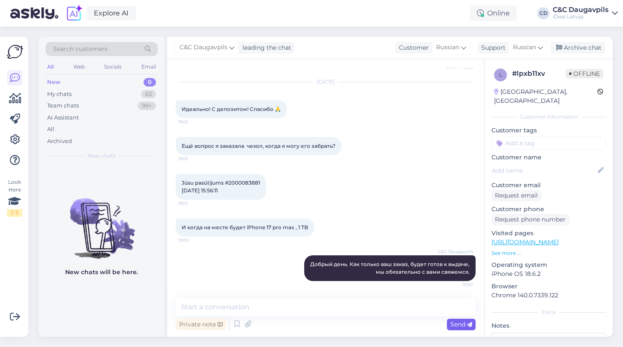
scroll to position [405, 0]
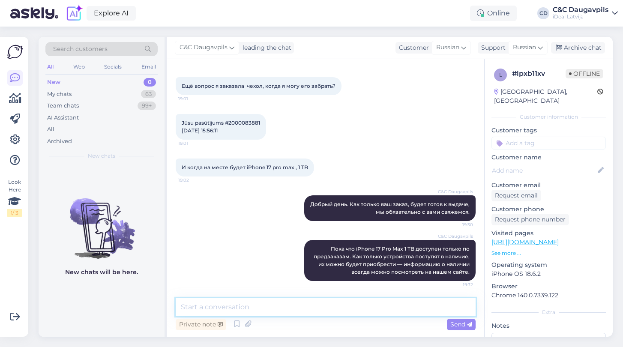
click at [283, 305] on textarea at bounding box center [326, 307] width 300 height 18
paste textarea "[URL][DOMAIN_NAME]"
type textarea "[URL][DOMAIN_NAME]"
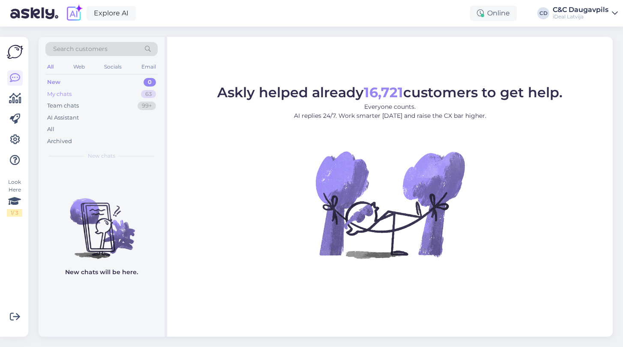
click at [59, 94] on div "My chats" at bounding box center [59, 94] width 24 height 9
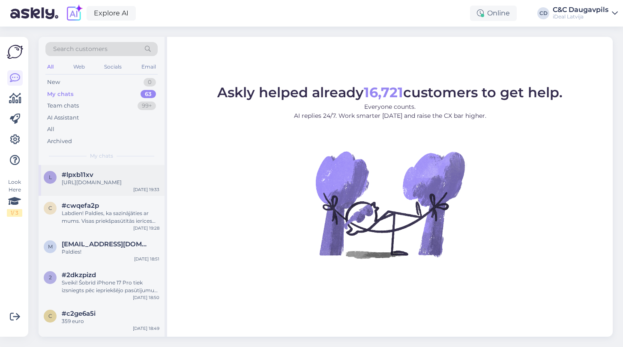
click at [99, 186] on div "[URL][DOMAIN_NAME]" at bounding box center [111, 183] width 98 height 8
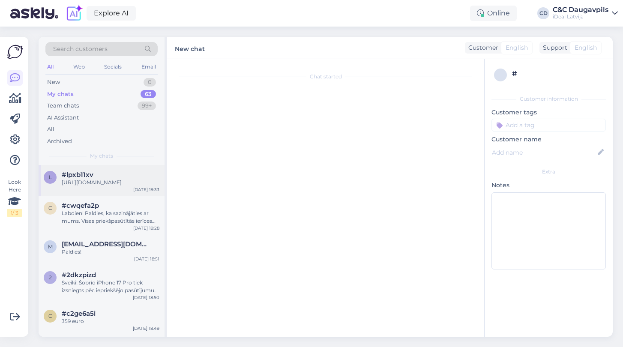
scroll to position [450, 0]
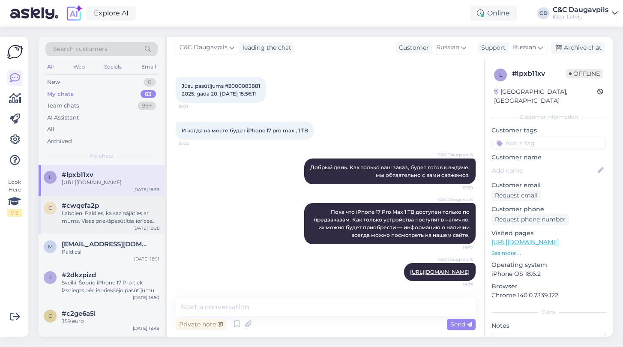
click at [104, 225] on div "Labdien! Paldies, ka sazinājāties ar mums. Visas priekšpasūtītās ierīces tiek i…" at bounding box center [111, 216] width 98 height 15
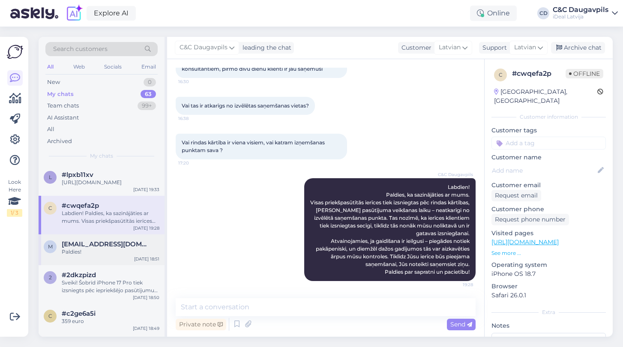
click at [103, 248] on span "[EMAIL_ADDRESS][DOMAIN_NAME]" at bounding box center [106, 244] width 89 height 8
